Goal: Task Accomplishment & Management: Manage account settings

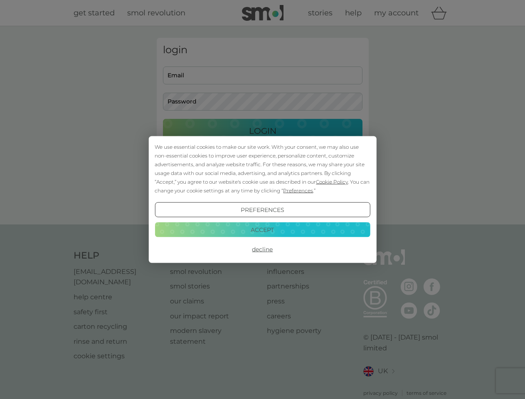
click at [332, 182] on span "Cookie Policy" at bounding box center [332, 182] width 32 height 6
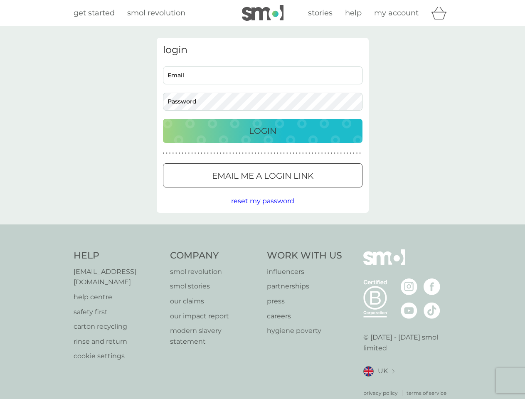
click at [297, 191] on div "login Email Password Login ● ● ● ● ● ● ● ● ● ● ● ● ● ● ● ● ● ● ● ● ● ● ● ● ● ● …" at bounding box center [263, 125] width 212 height 175
click at [263, 210] on div "login Email Password Login ● ● ● ● ● ● ● ● ● ● ● ● ● ● ● ● ● ● ● ● ● ● ● ● ● ● …" at bounding box center [263, 125] width 212 height 175
click at [263, 250] on div "Help [EMAIL_ADDRESS][DOMAIN_NAME] help centre safety first carton recycling rin…" at bounding box center [263, 324] width 379 height 148
click at [263, 230] on div "Help [EMAIL_ADDRESS][DOMAIN_NAME] help centre safety first carton recycling rin…" at bounding box center [262, 324] width 525 height 198
